Goal: Task Accomplishment & Management: Use online tool/utility

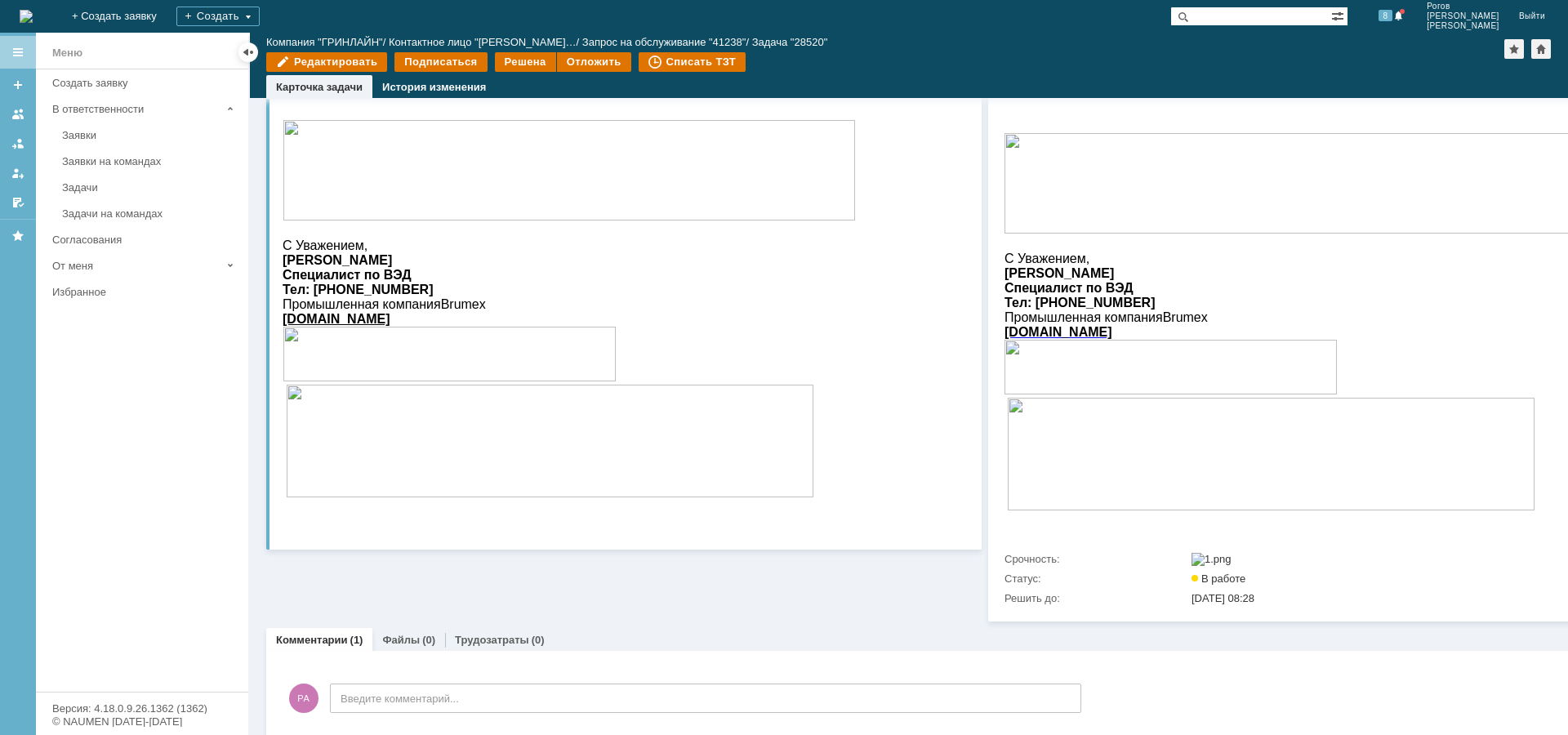
scroll to position [939, 0]
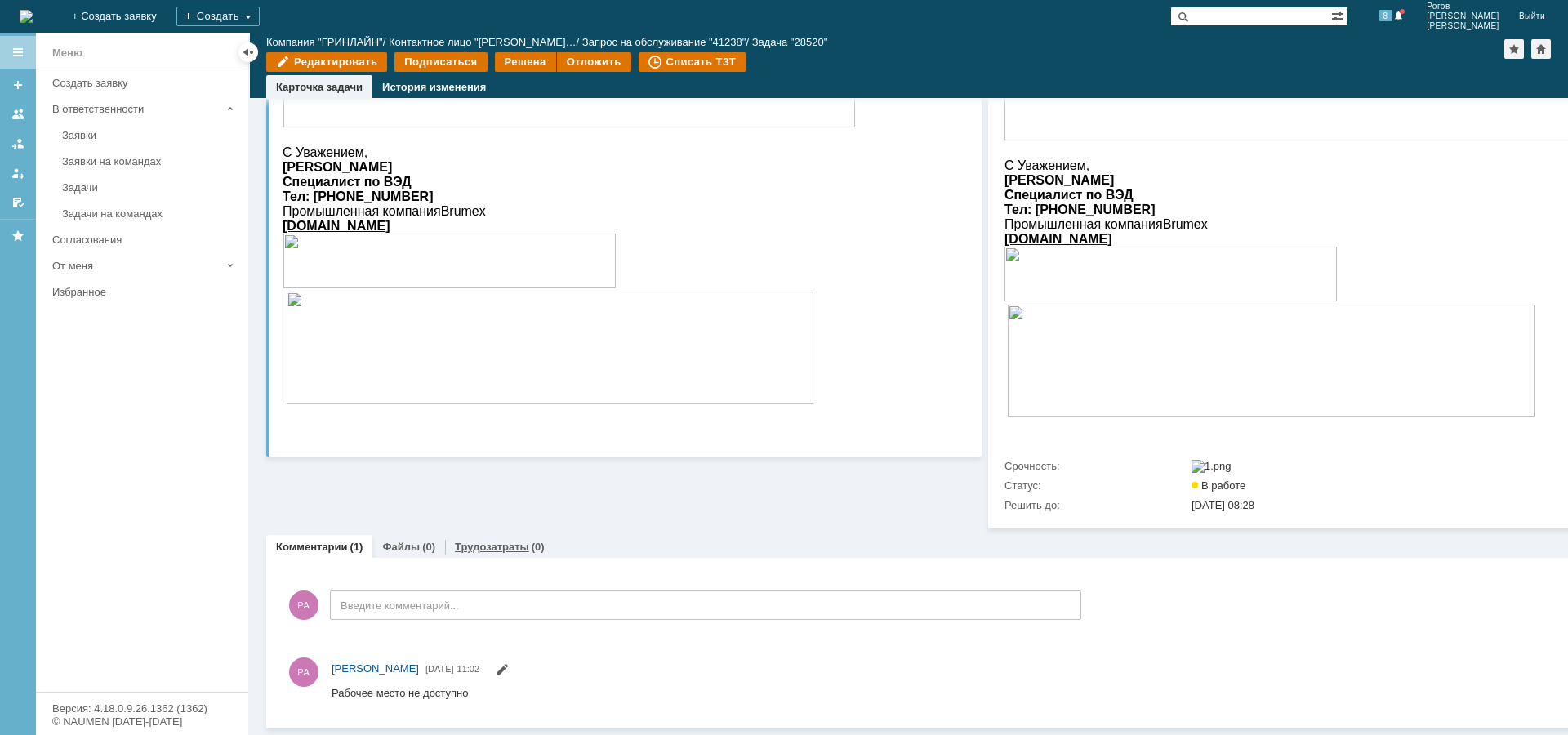
click at [482, 541] on link "Трудозатраты" at bounding box center [491, 547] width 75 height 12
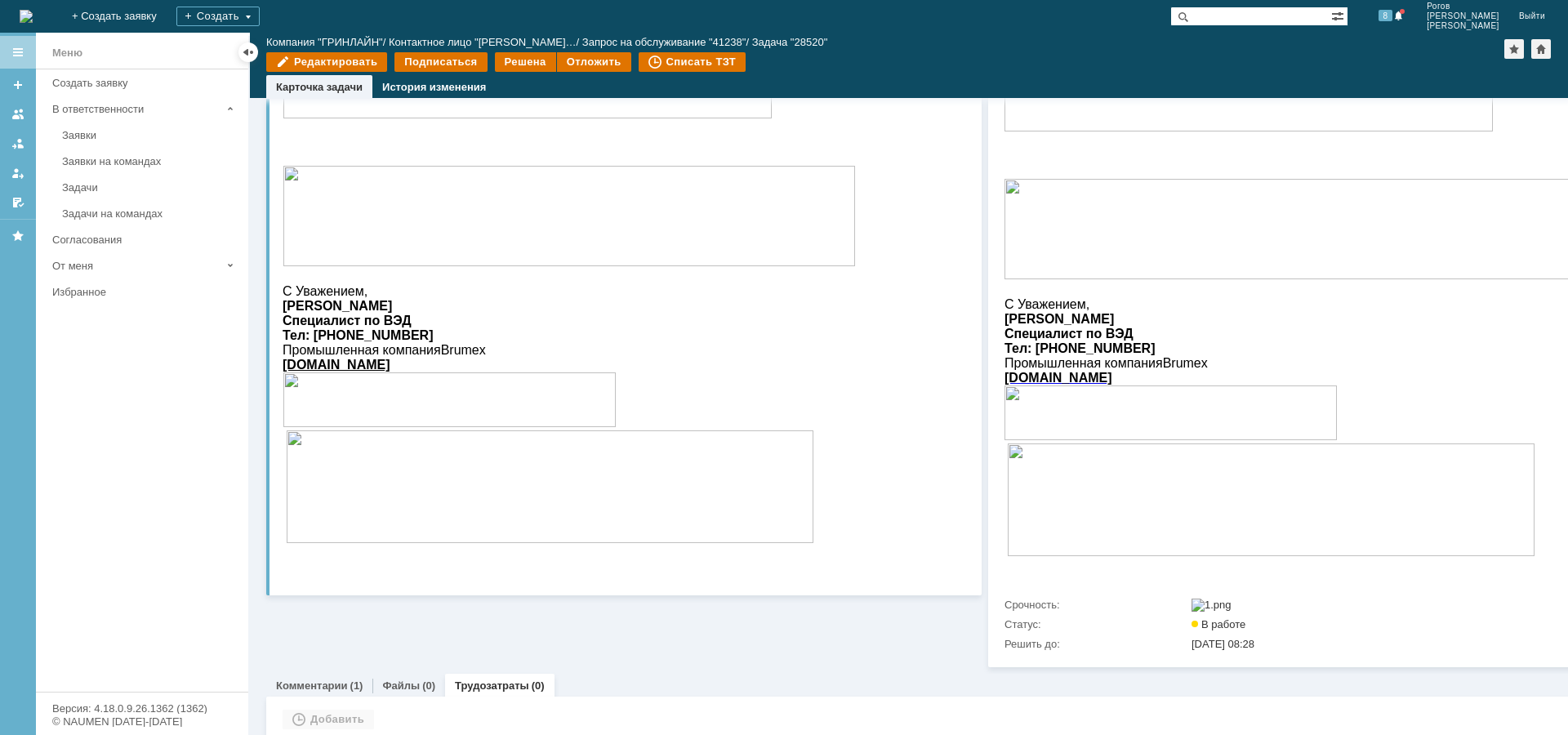
scroll to position [847, 0]
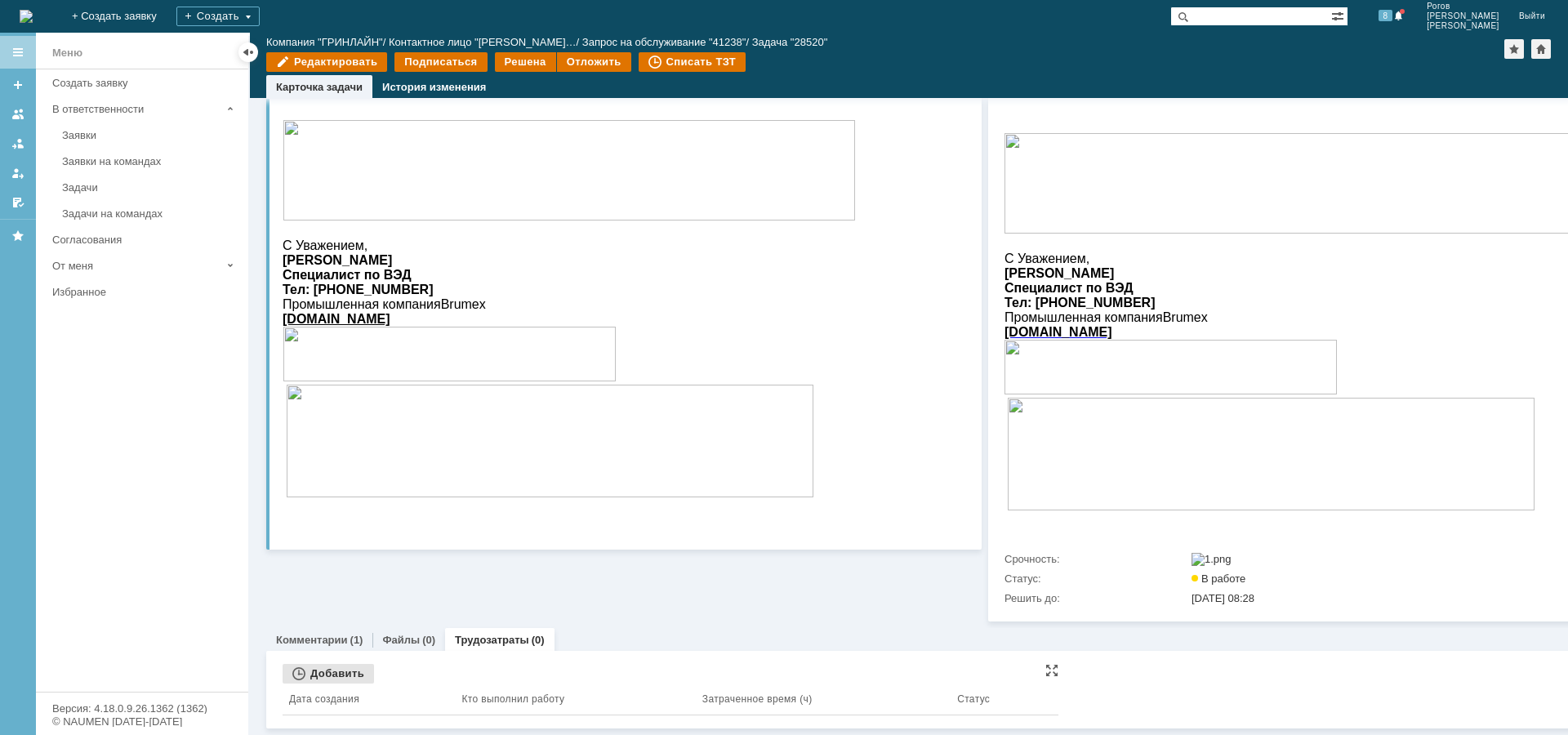
click at [329, 664] on div "Добавить" at bounding box center [328, 673] width 91 height 19
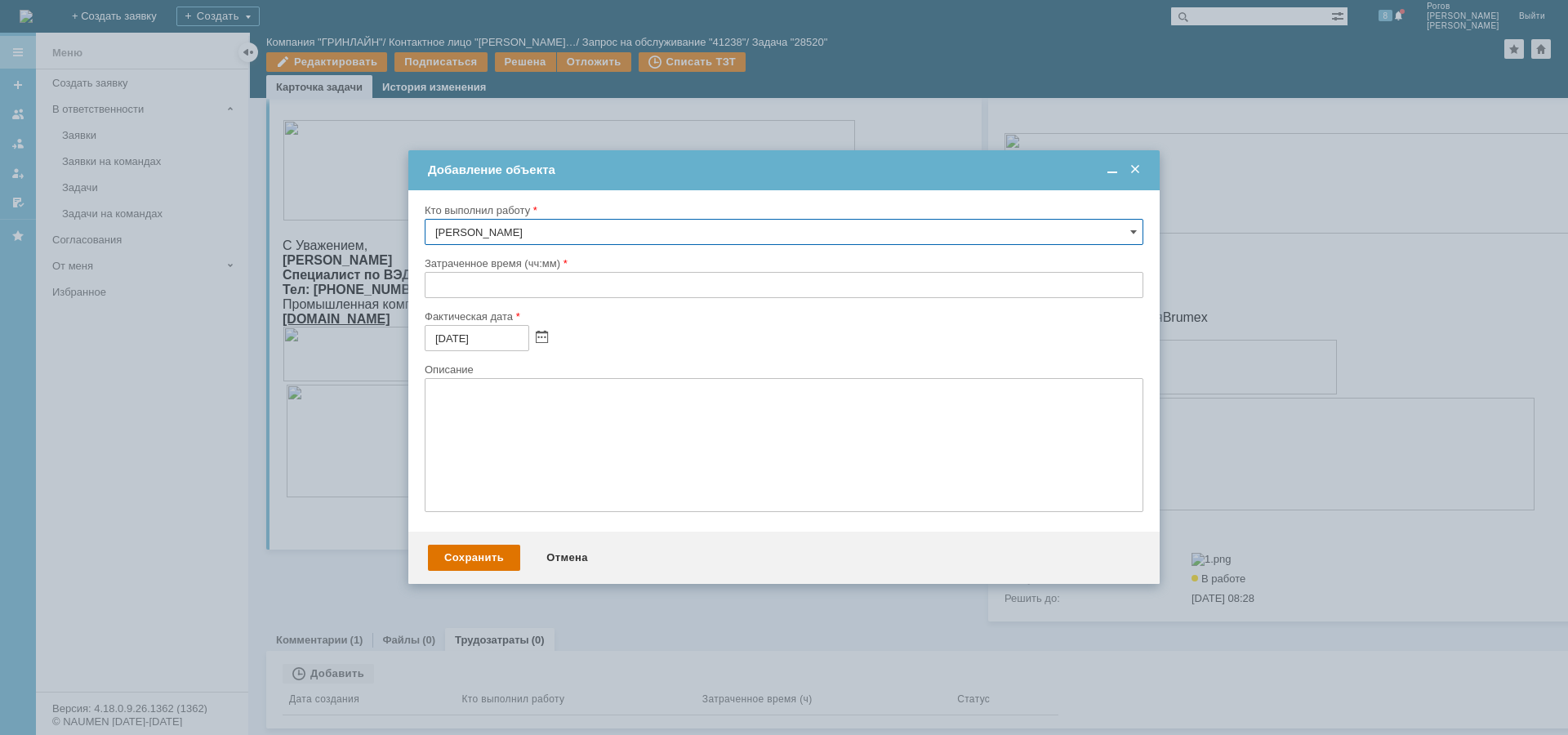
click at [530, 293] on input "text" at bounding box center [784, 285] width 719 height 26
type input "00:30"
click at [468, 554] on div "Сохранить" at bounding box center [474, 558] width 92 height 26
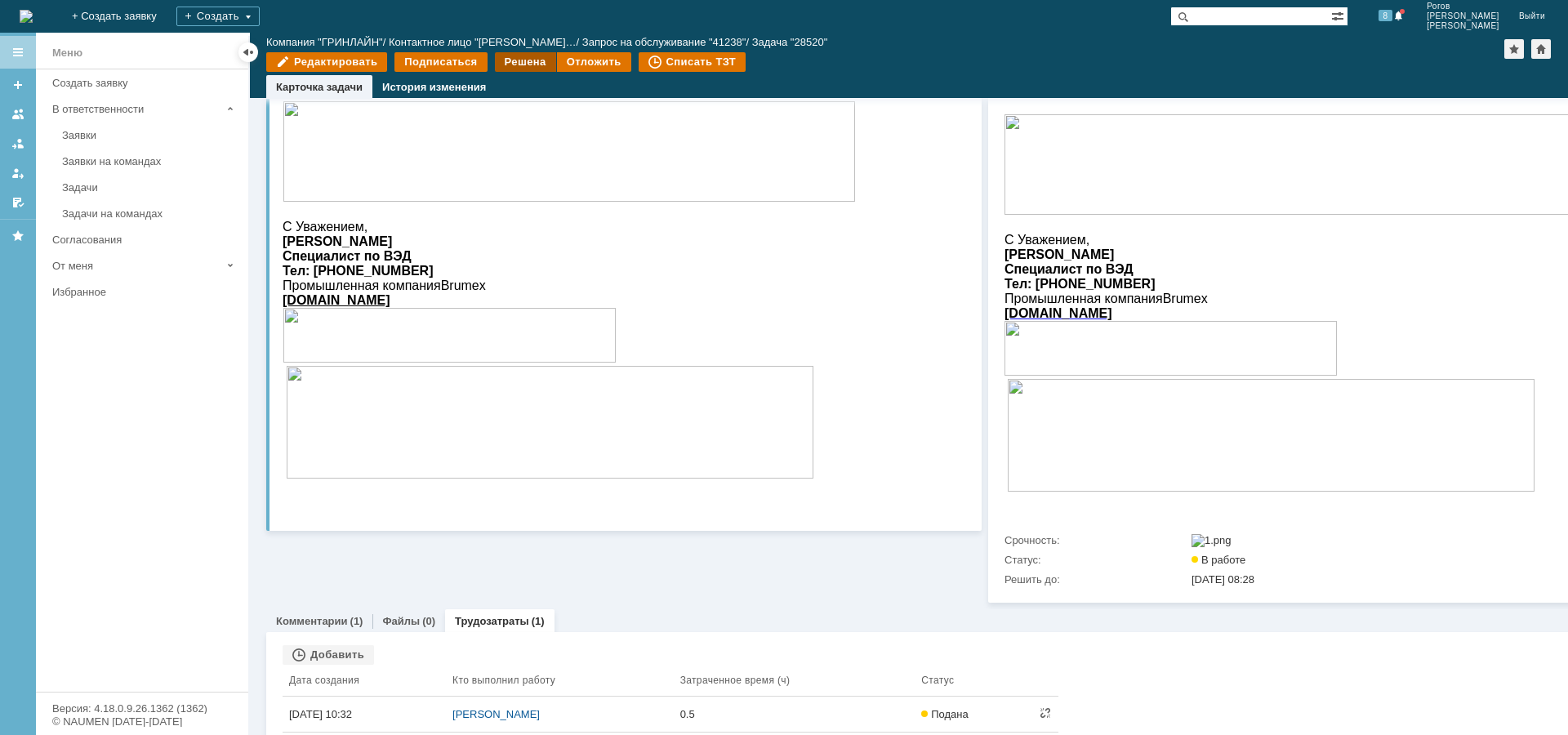
click at [534, 59] on div "Решена" at bounding box center [526, 62] width 62 height 19
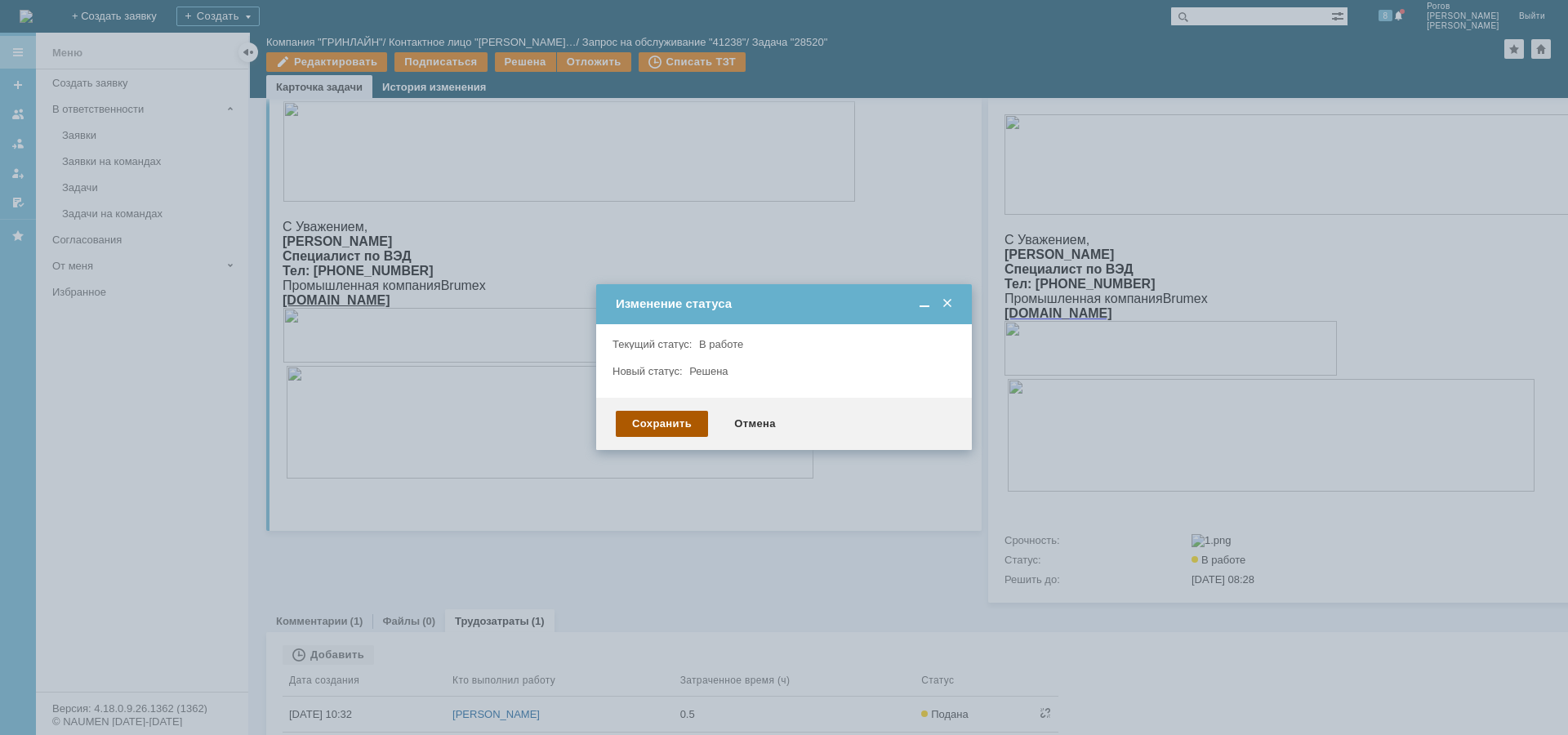
click at [665, 416] on div "Сохранить" at bounding box center [662, 424] width 92 height 26
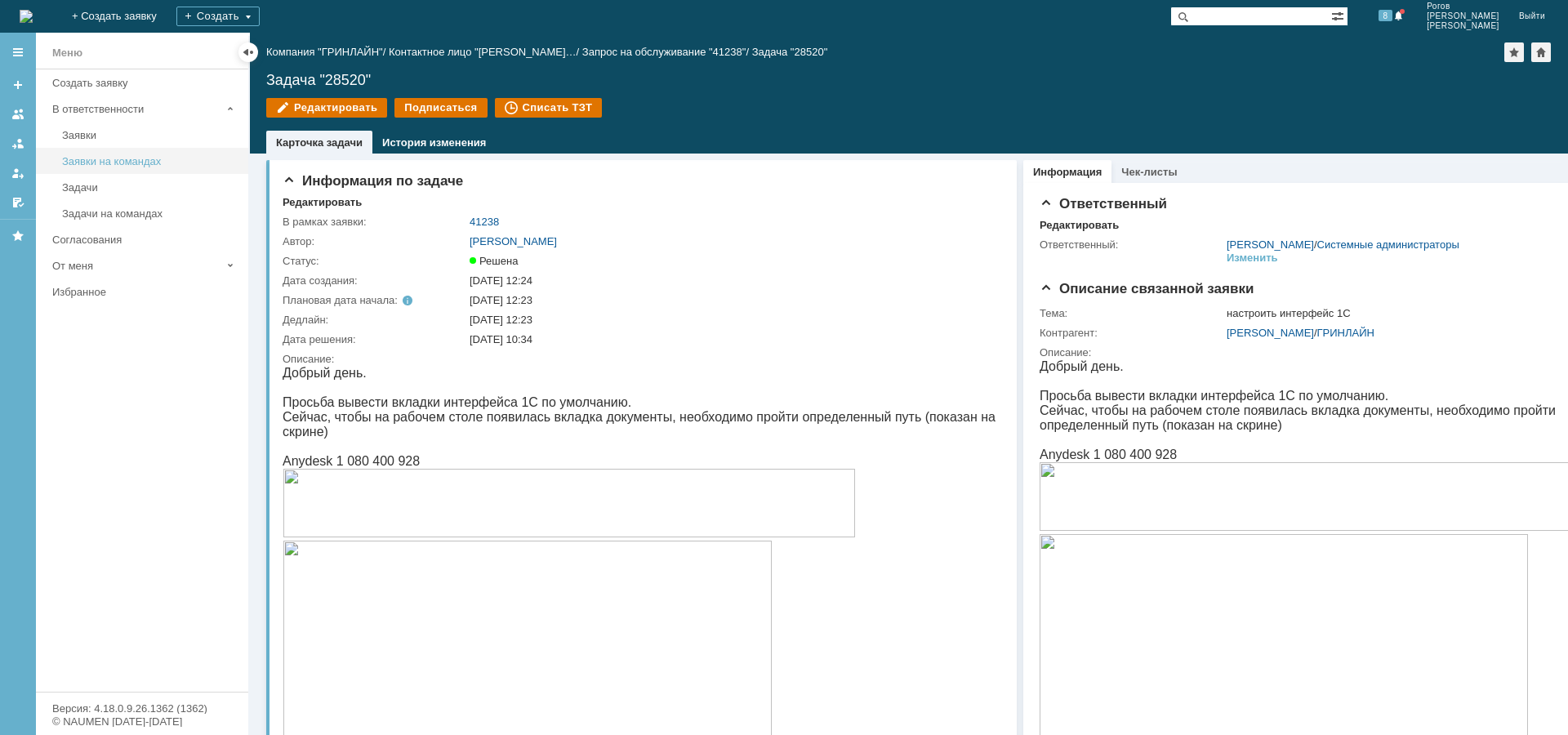
scroll to position [0, 0]
click at [95, 188] on div "Задачи" at bounding box center [150, 187] width 177 height 12
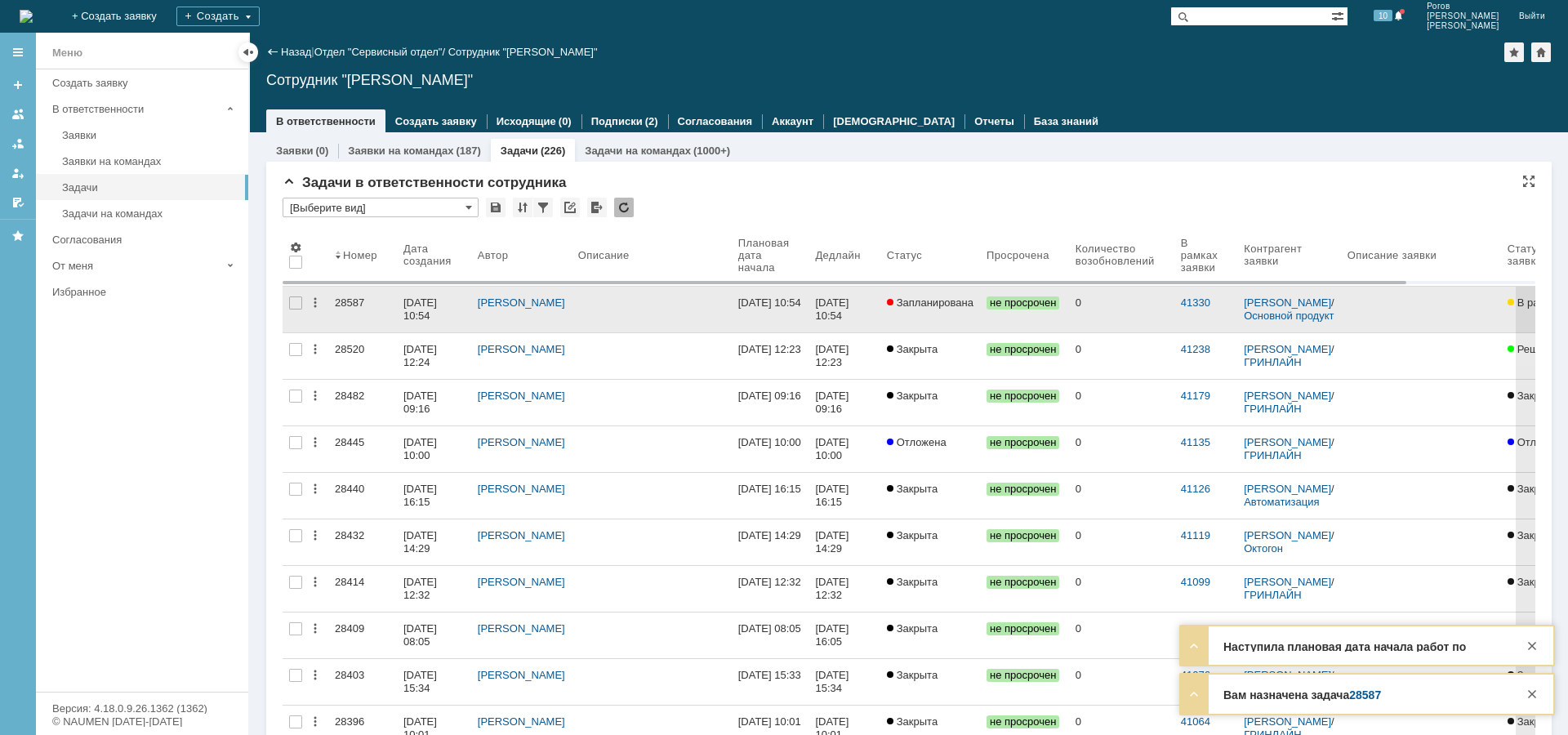
click at [358, 300] on div "28587" at bounding box center [362, 302] width 55 height 13
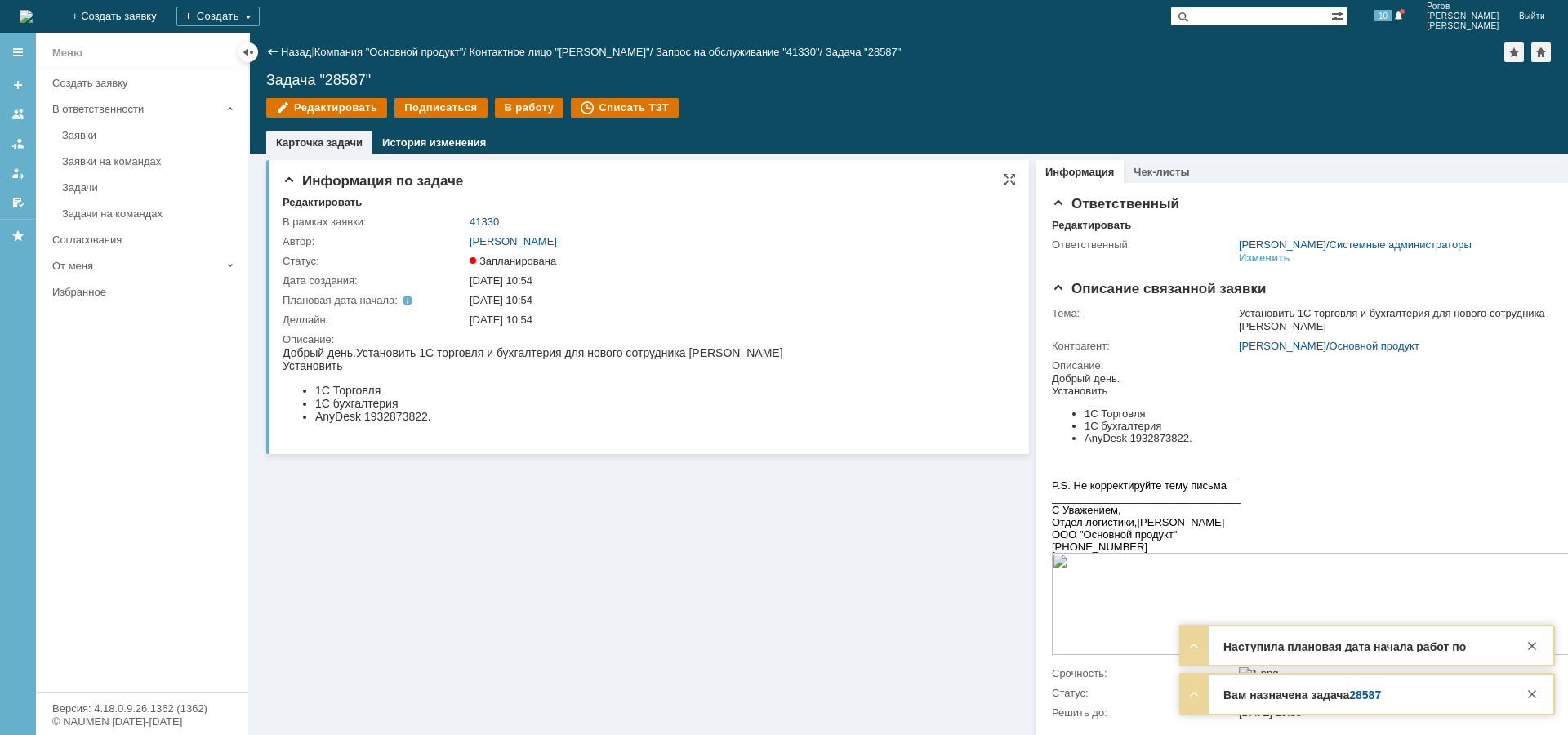
drag, startPoint x: 366, startPoint y: 350, endPoint x: 788, endPoint y: 356, distance: 422.0
click at [783, 356] on div "Добрый день. Установить 1С торговля и бухгалтерия для нового сотрудника [PERSON…" at bounding box center [533, 360] width 501 height 26
click at [524, 386] on li "1С Торговля" at bounding box center [549, 390] width 468 height 13
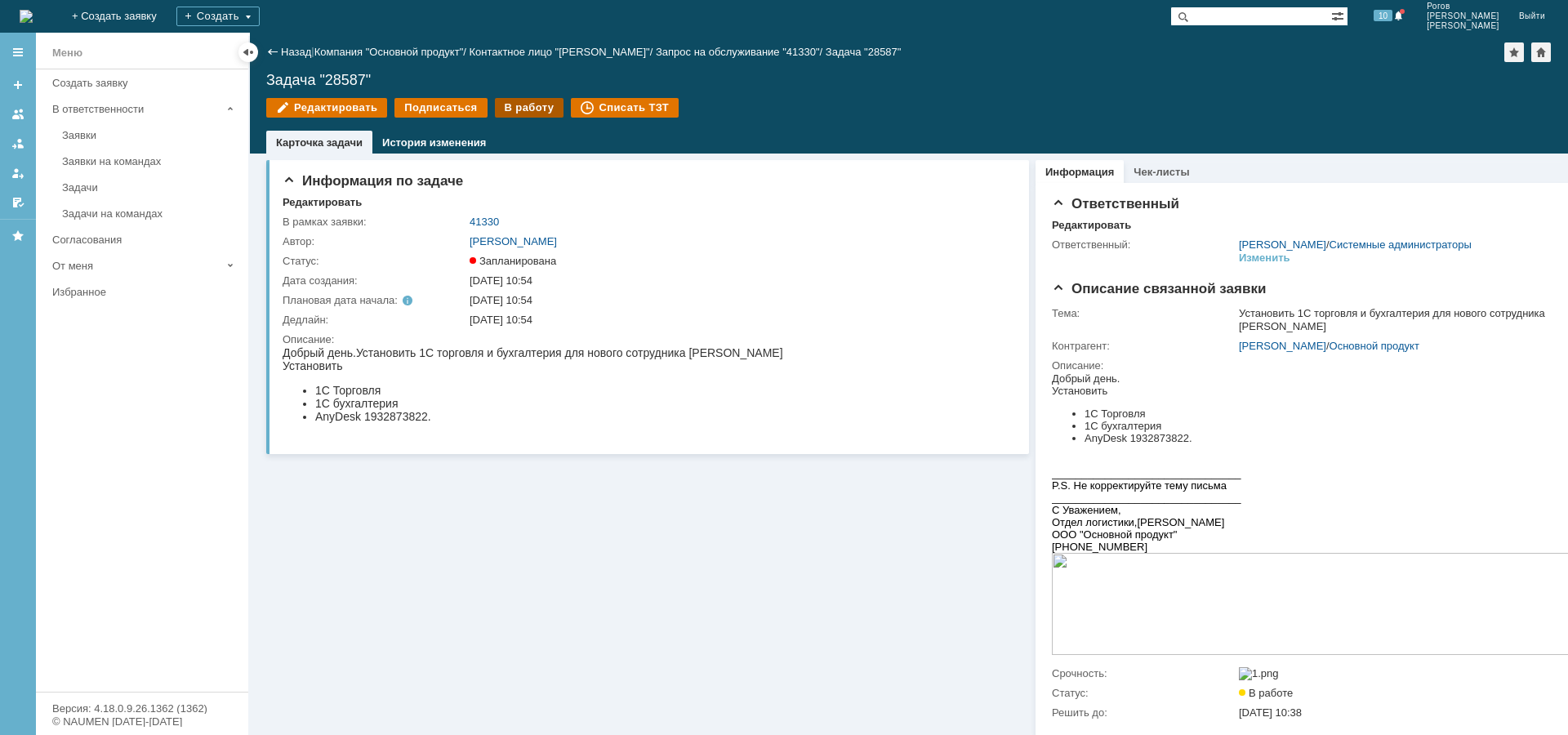
click at [511, 101] on div "В работу" at bounding box center [529, 107] width 69 height 19
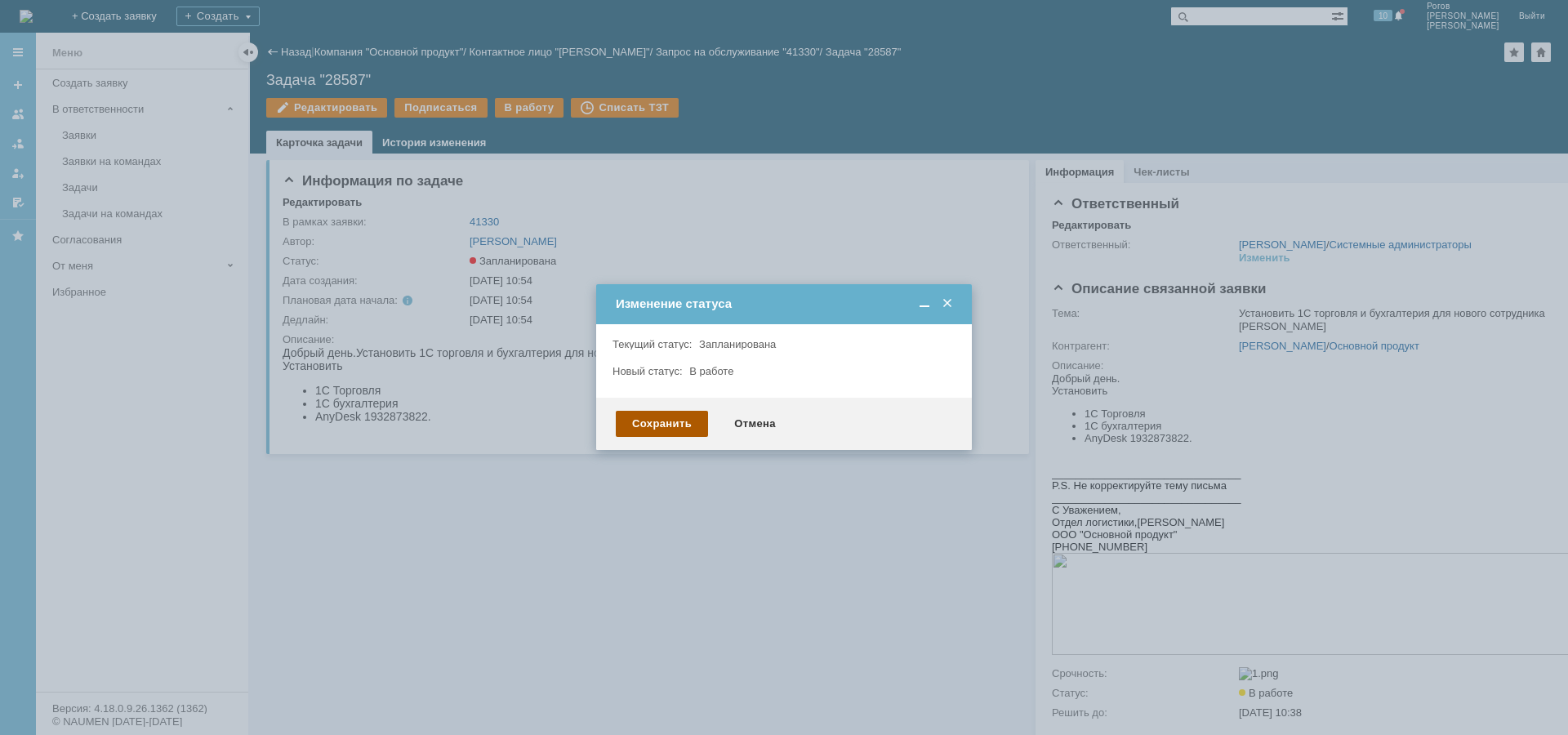
click at [681, 423] on div "Сохранить" at bounding box center [662, 424] width 92 height 26
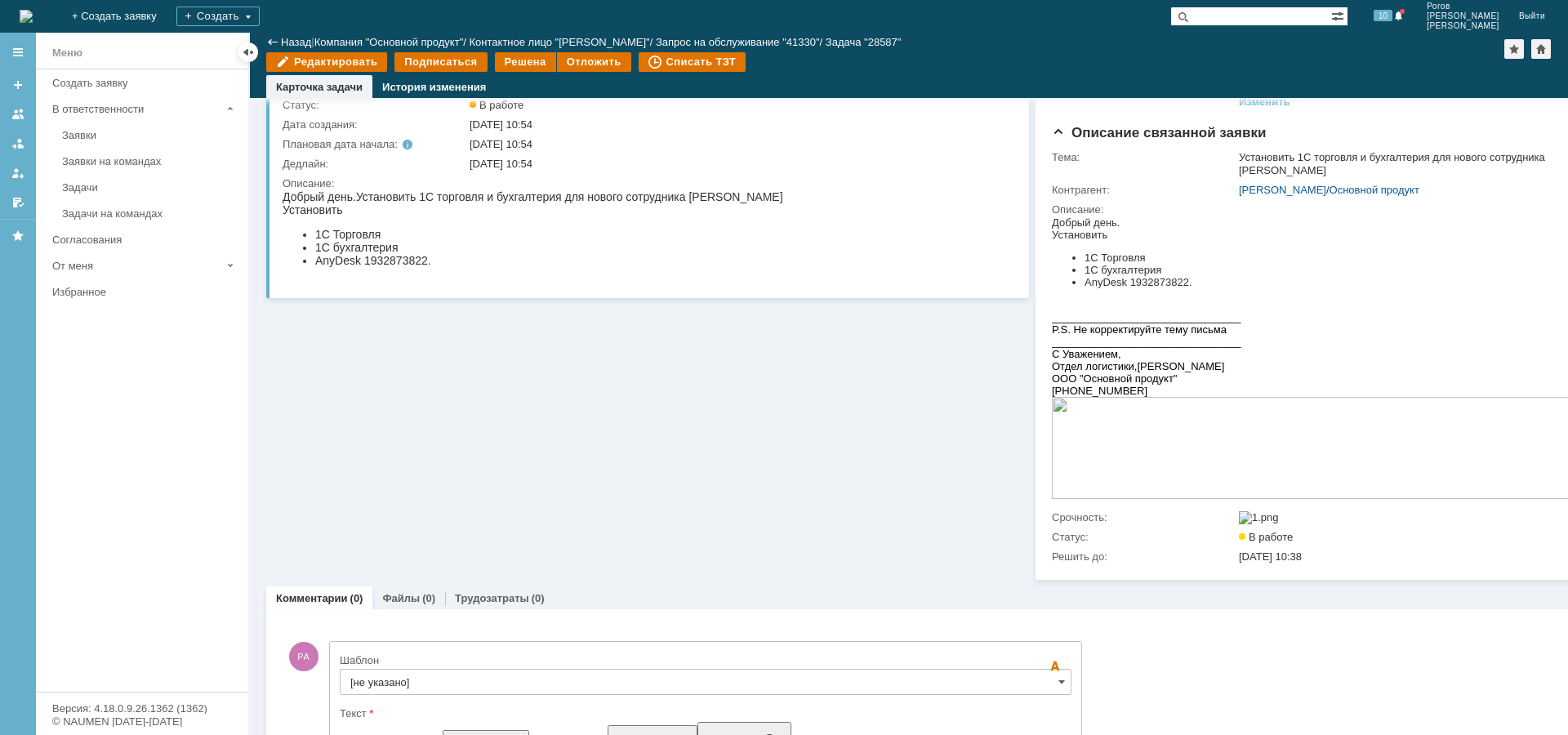
scroll to position [433, 0]
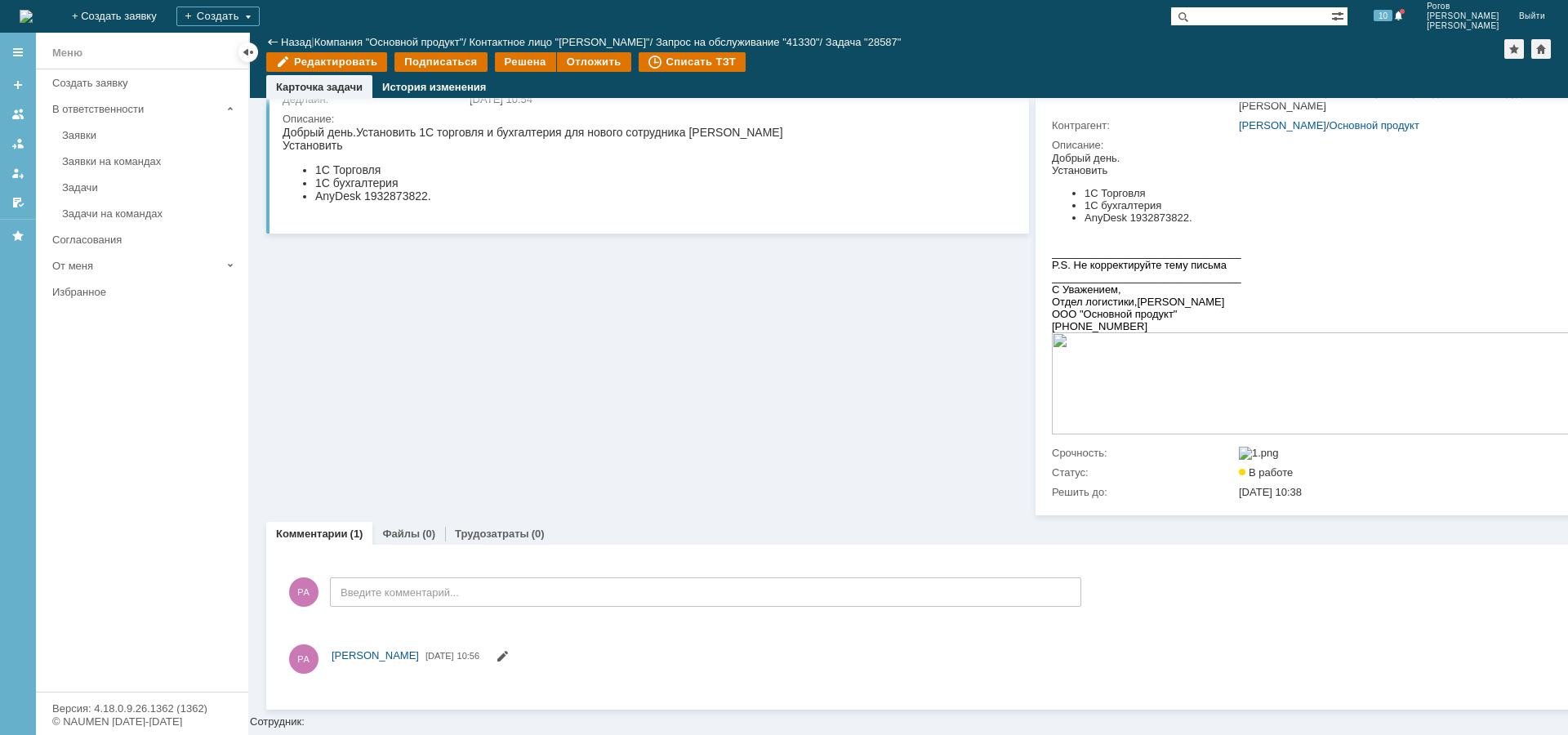
scroll to position [183, 0]
